Goal: Information Seeking & Learning: Learn about a topic

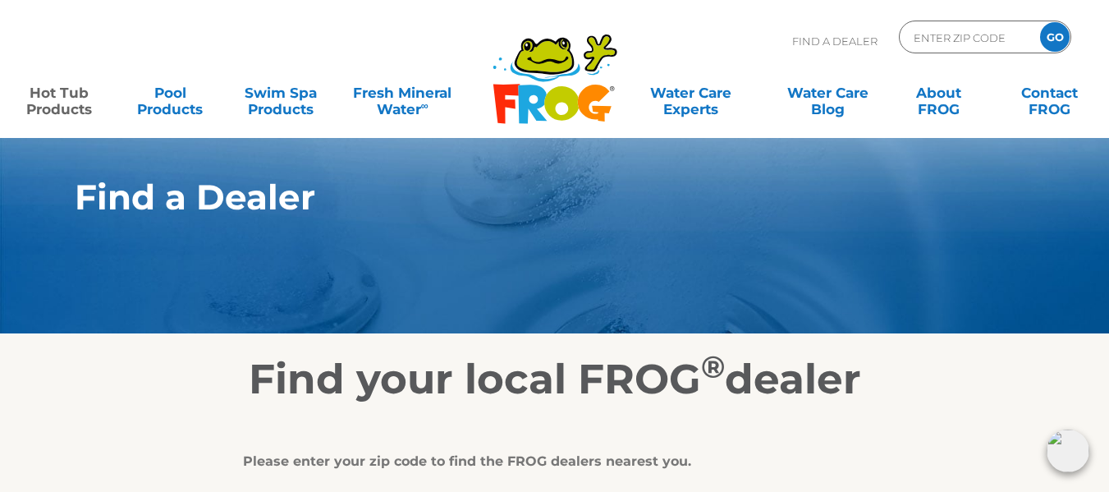
click at [53, 97] on link "Hot Tub Products" at bounding box center [59, 92] width 86 height 33
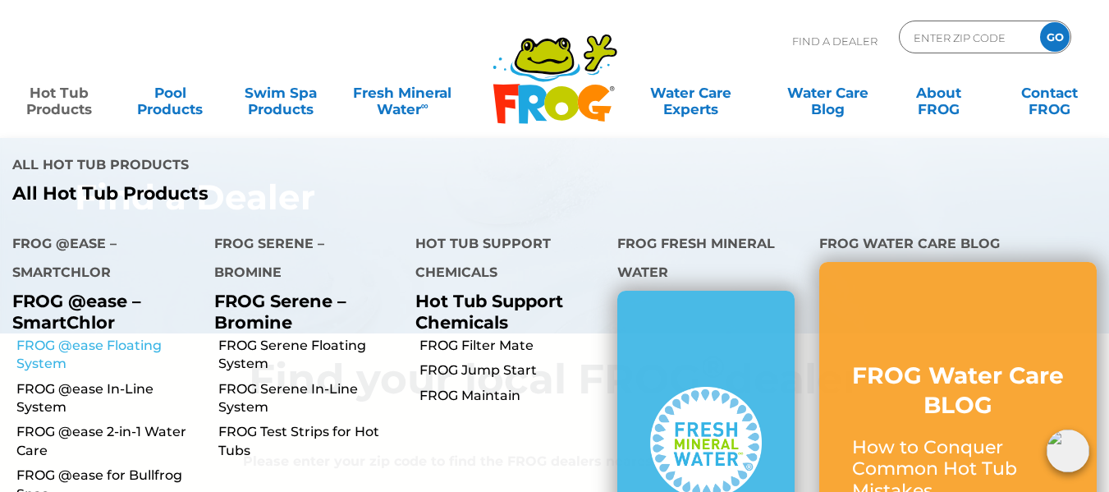
click at [39, 354] on link "FROG @ease Floating System" at bounding box center [108, 354] width 185 height 37
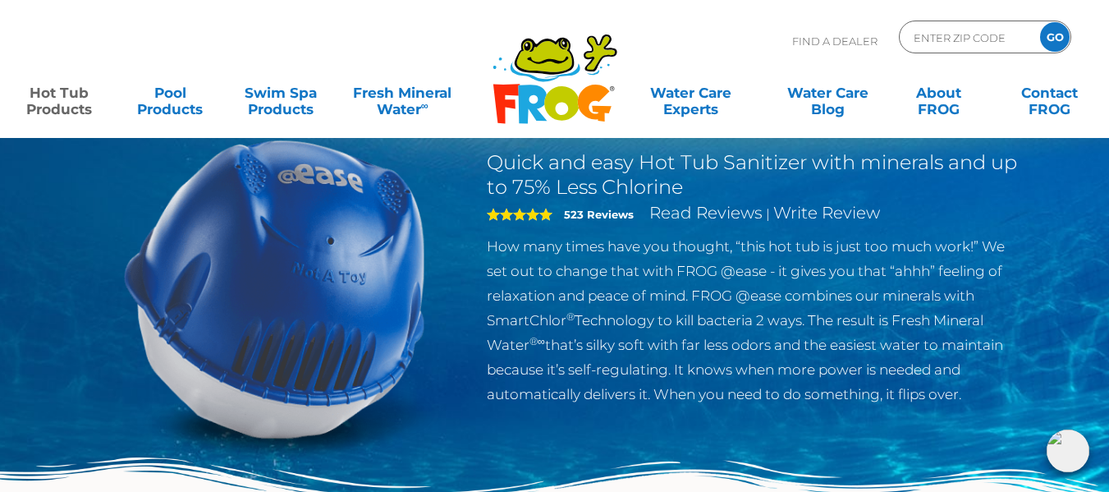
scroll to position [90, 0]
